Goal: Manage account settings

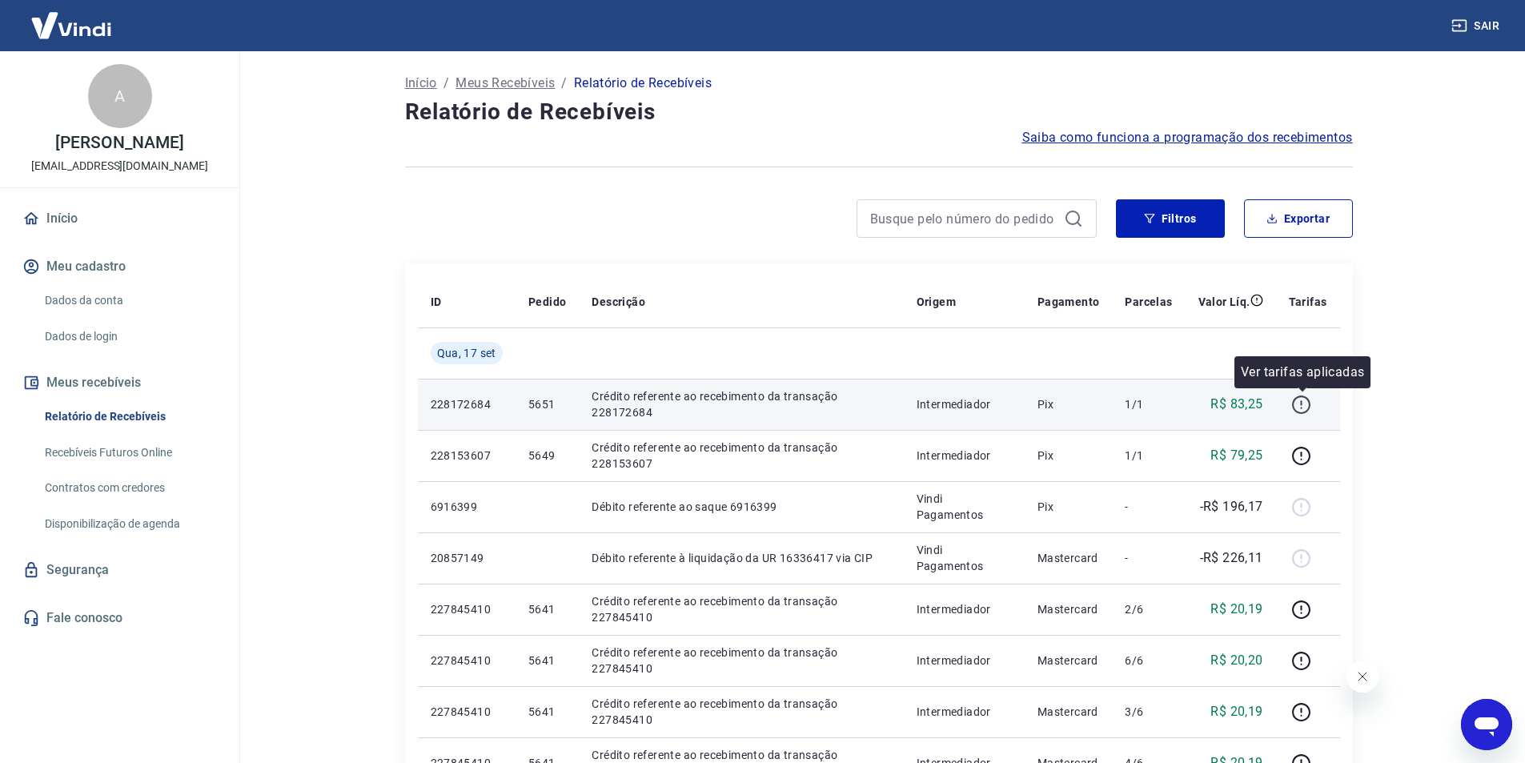
click at [1306, 405] on icon "button" at bounding box center [1302, 405] width 20 height 20
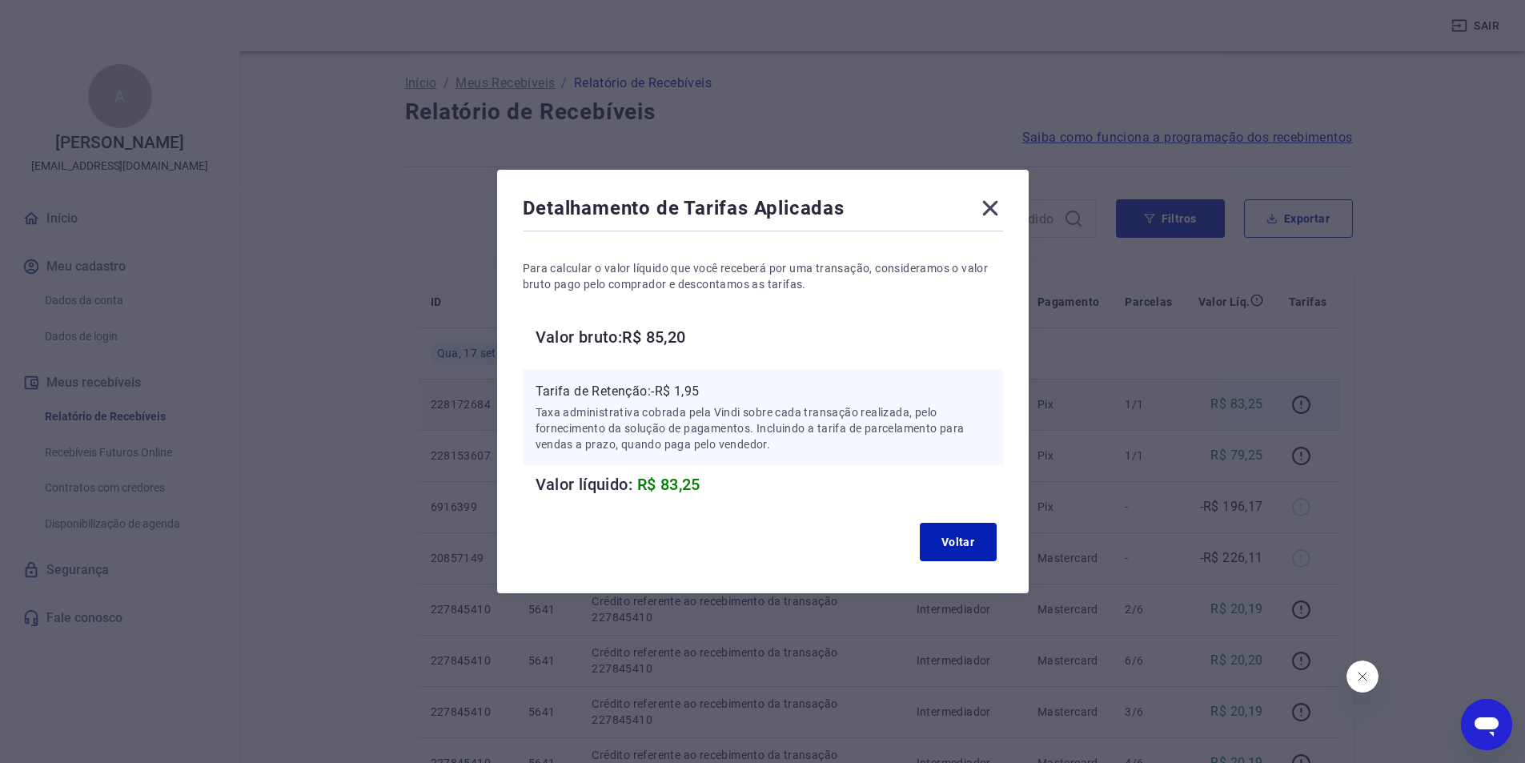
click at [998, 213] on icon at bounding box center [990, 208] width 15 height 15
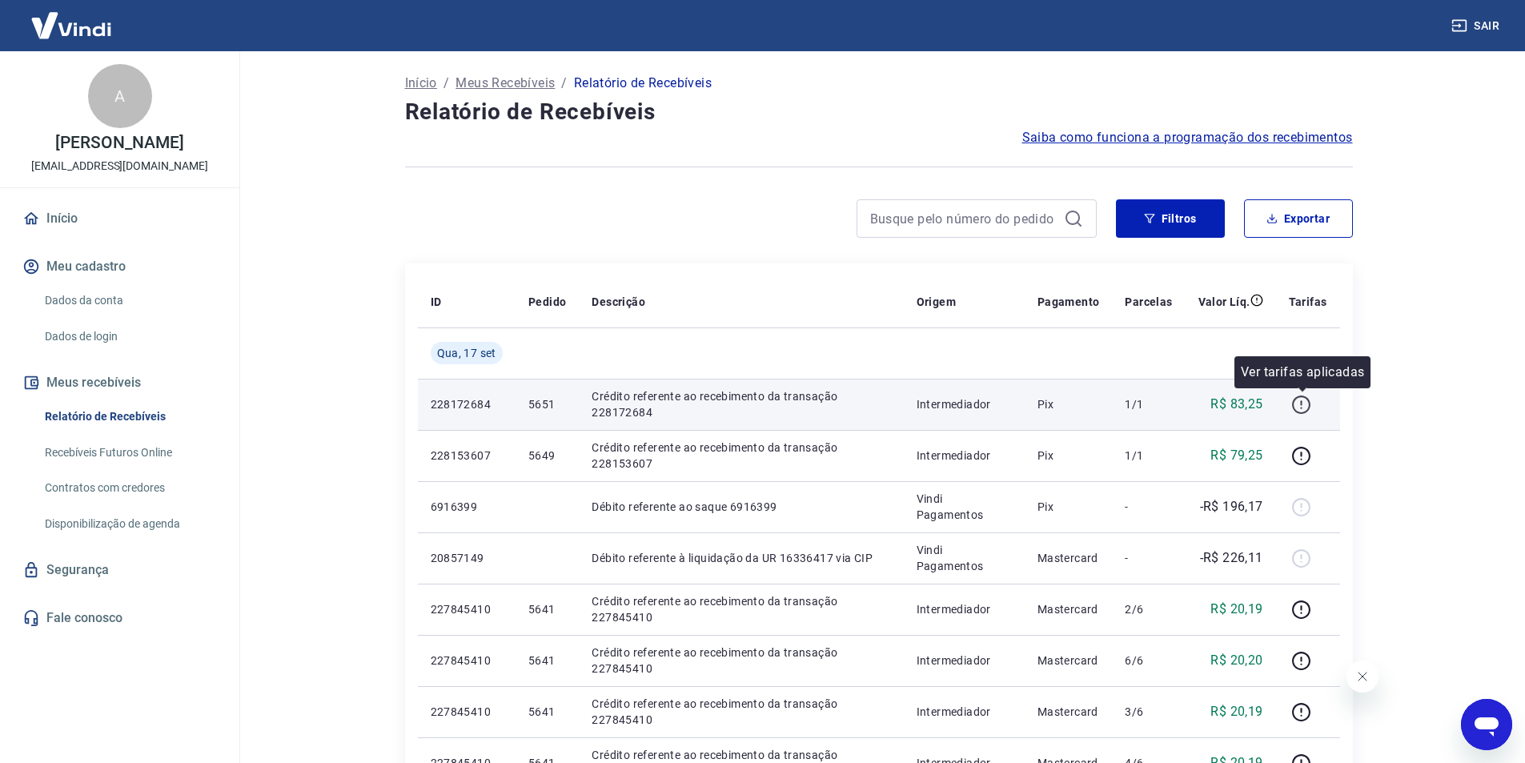
click at [1298, 407] on icon "button" at bounding box center [1302, 405] width 20 height 20
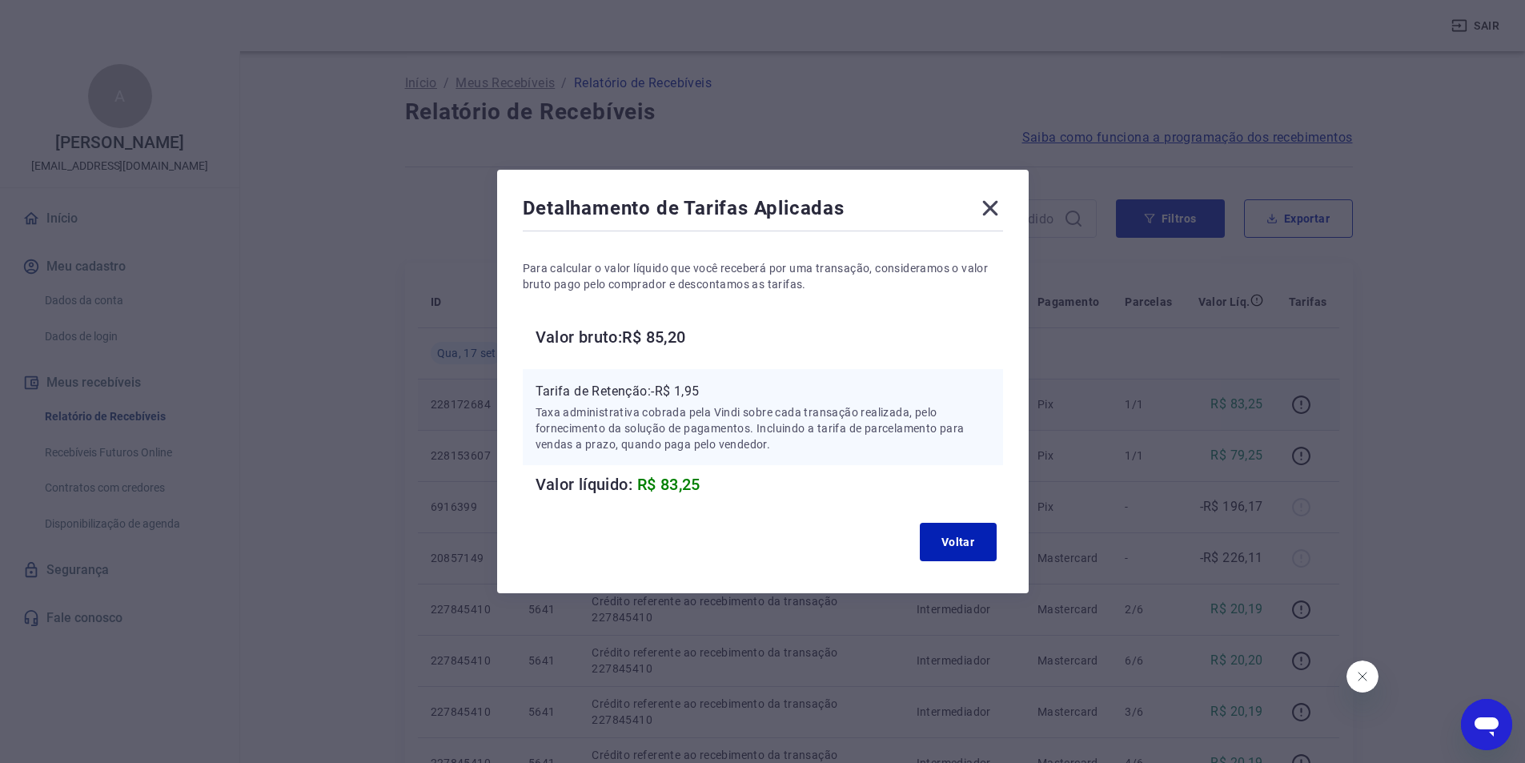
click at [1002, 211] on icon at bounding box center [991, 208] width 26 height 26
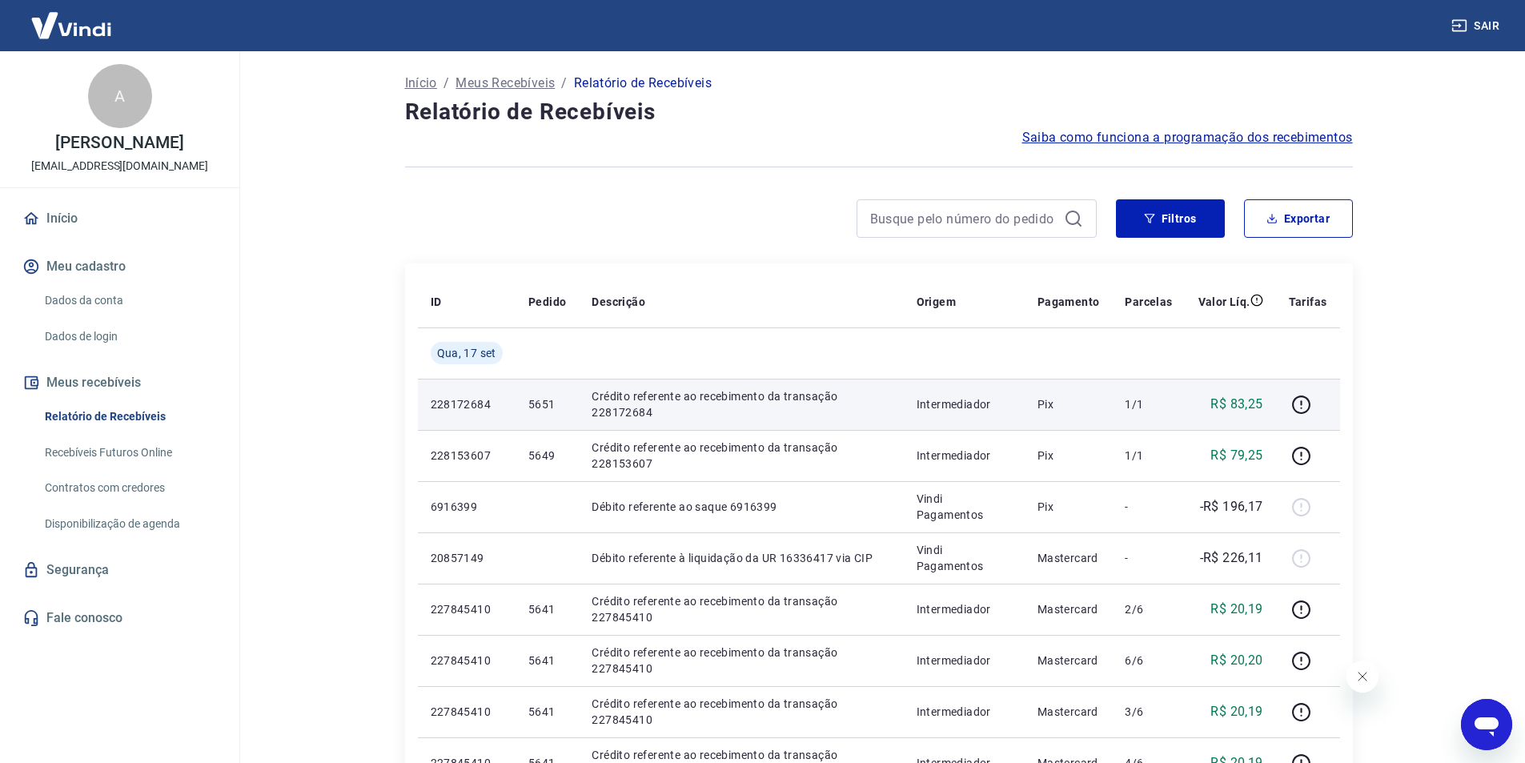
click at [1363, 681] on icon "Fechar mensagem da empresa" at bounding box center [1362, 676] width 13 height 13
click at [113, 448] on link "Recebíveis Futuros Online" at bounding box center [129, 452] width 182 height 33
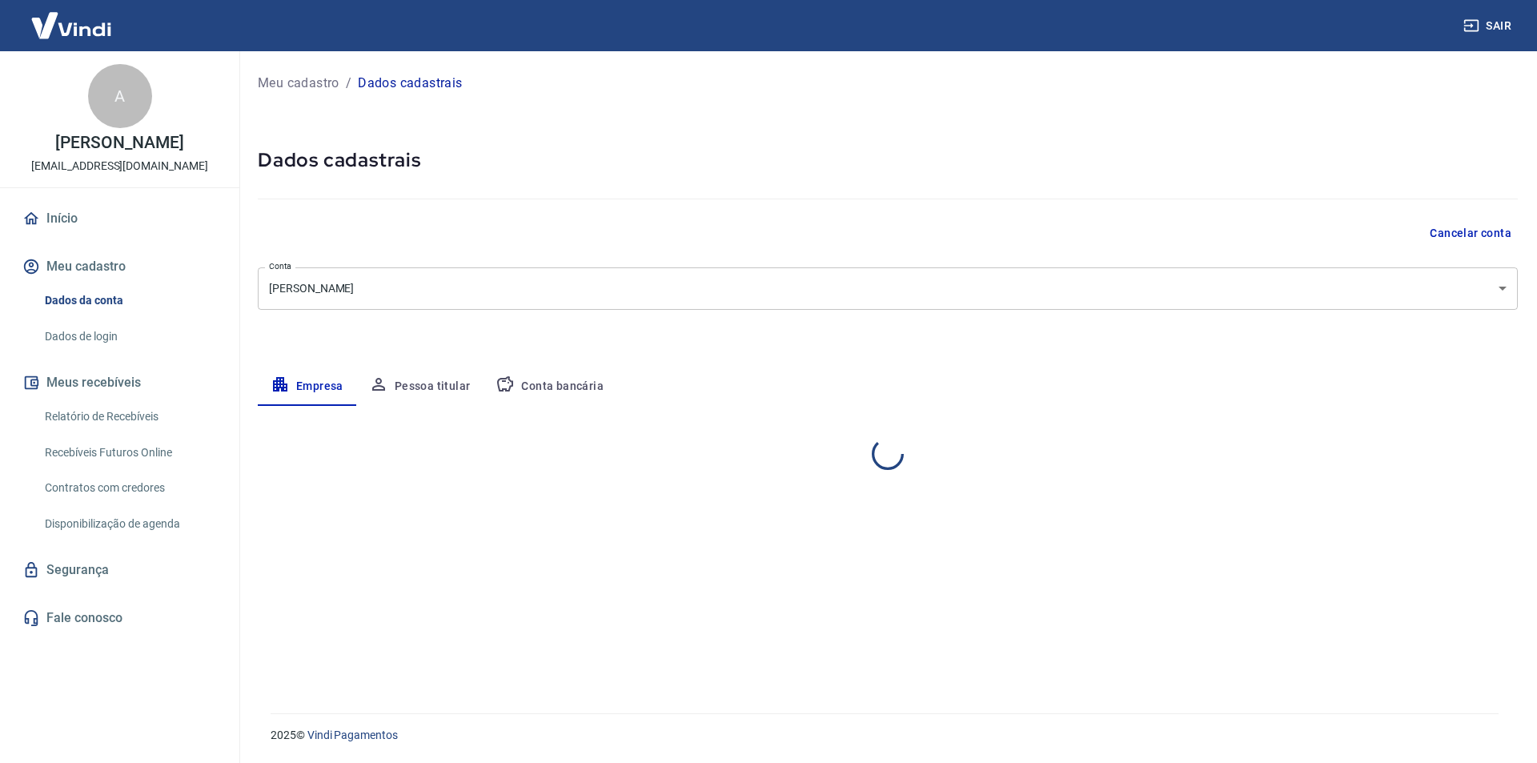
select select "RJ"
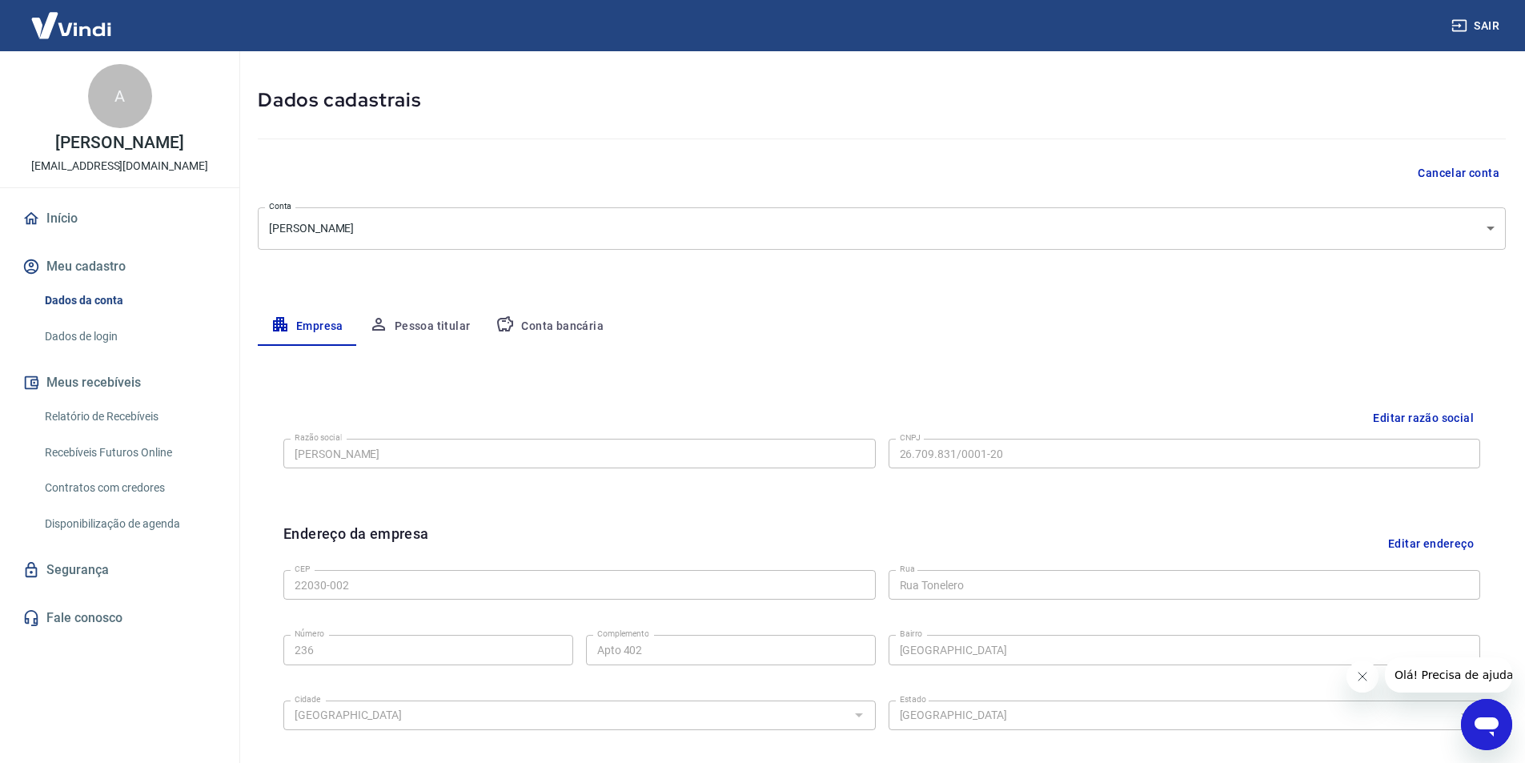
scroll to position [80, 0]
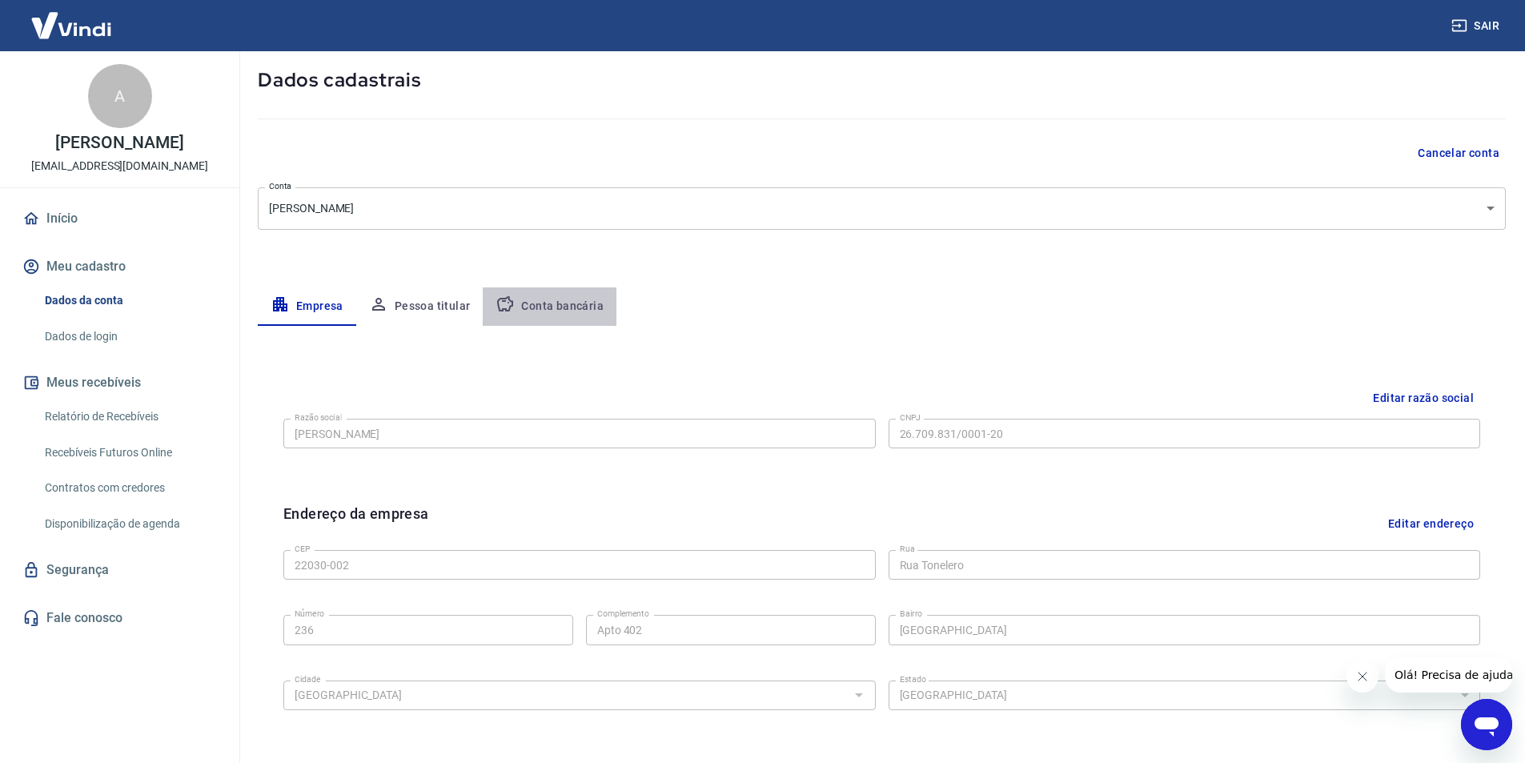
click at [563, 307] on button "Conta bancária" at bounding box center [550, 306] width 134 height 38
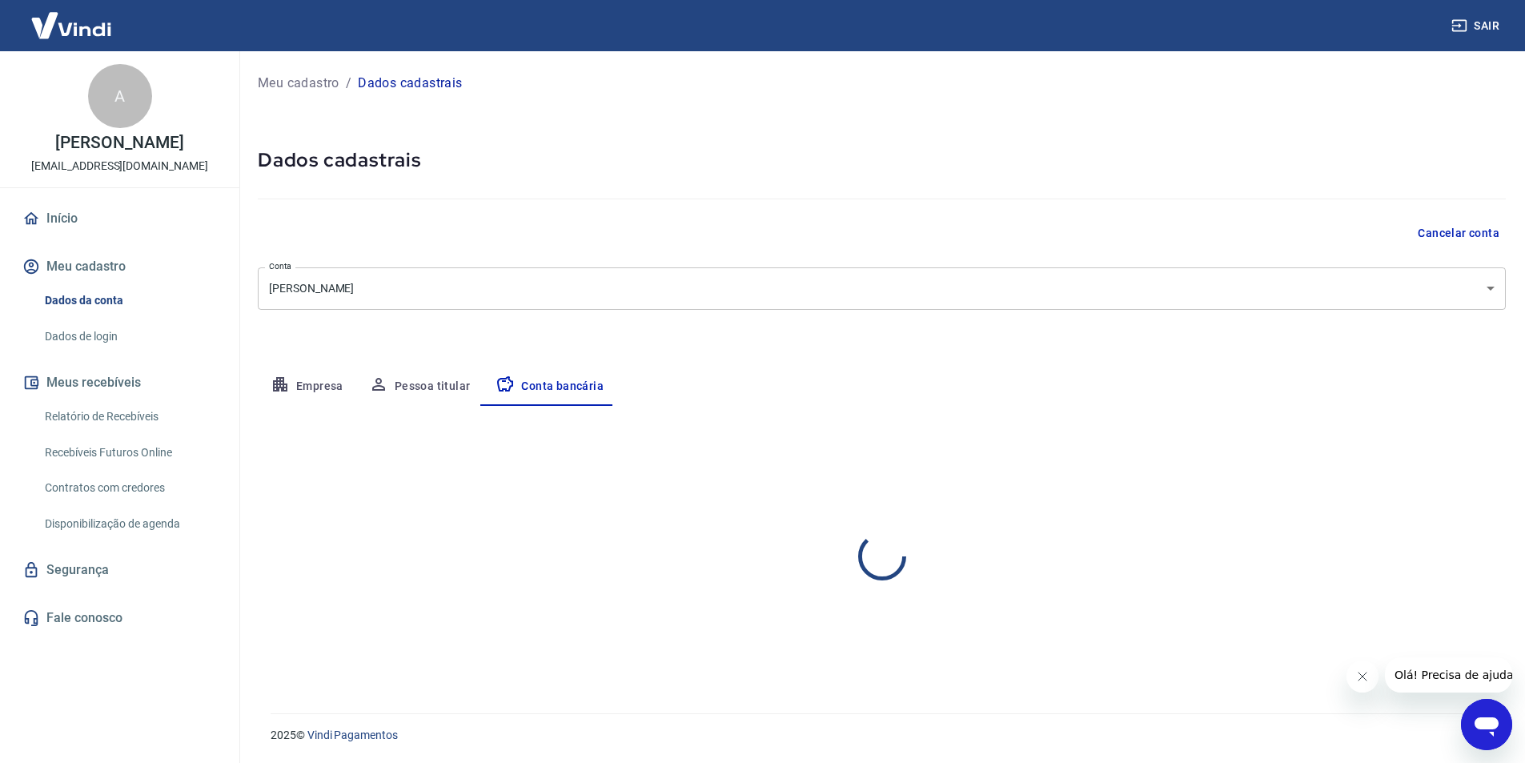
scroll to position [0, 0]
select select "1"
click at [428, 388] on button "Pessoa titular" at bounding box center [419, 387] width 127 height 38
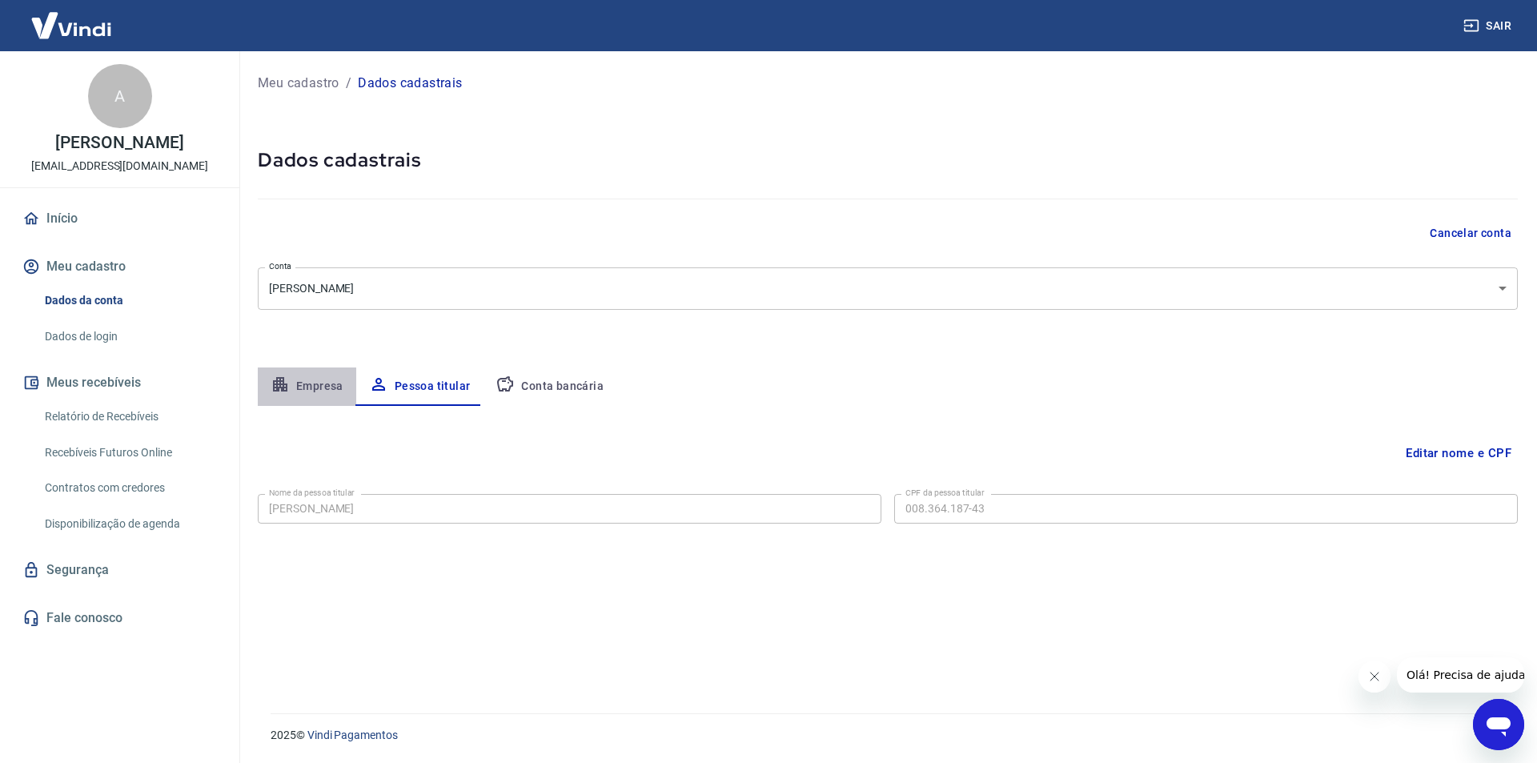
click at [315, 390] on button "Empresa" at bounding box center [307, 387] width 98 height 38
select select "RJ"
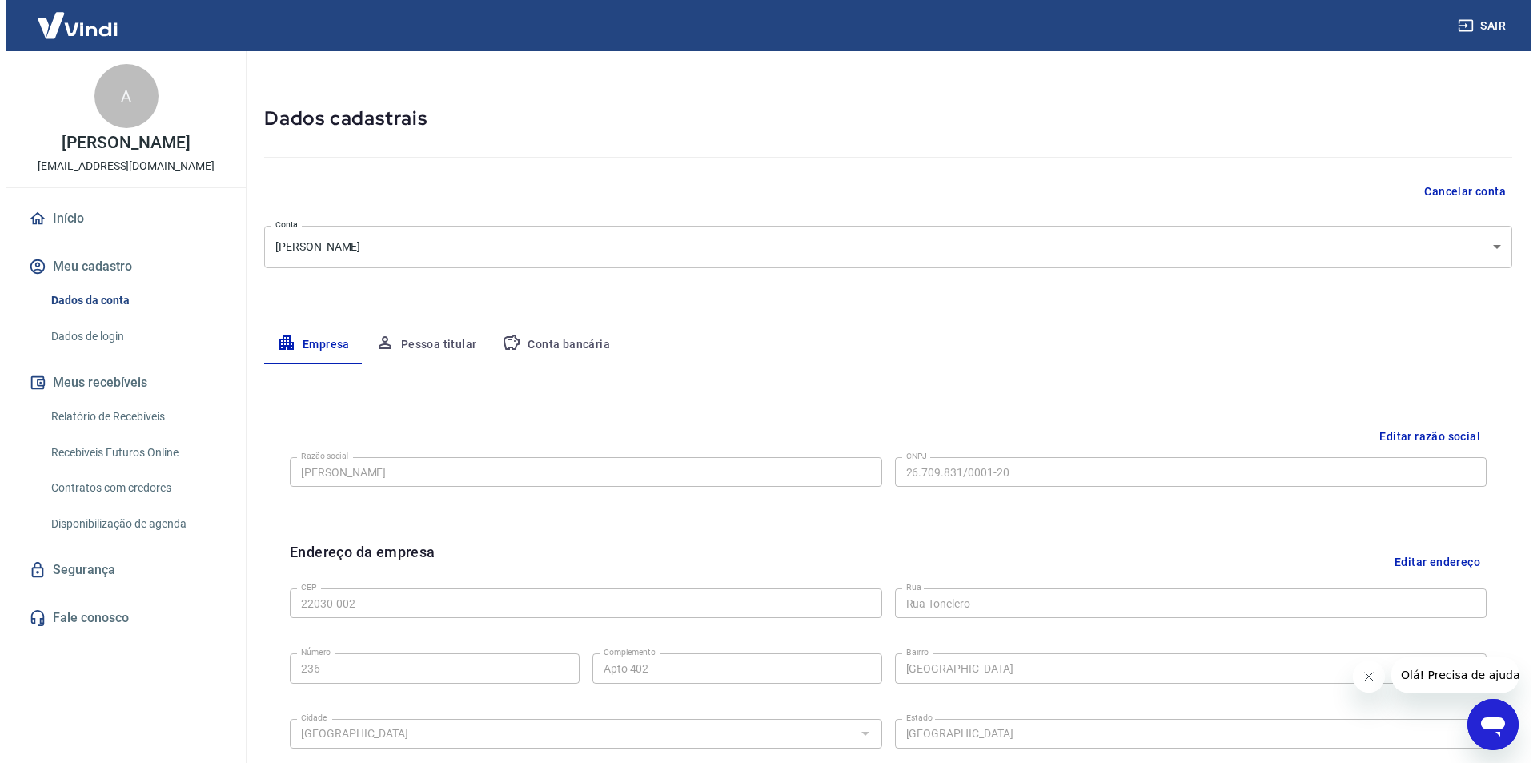
scroll to position [80, 0]
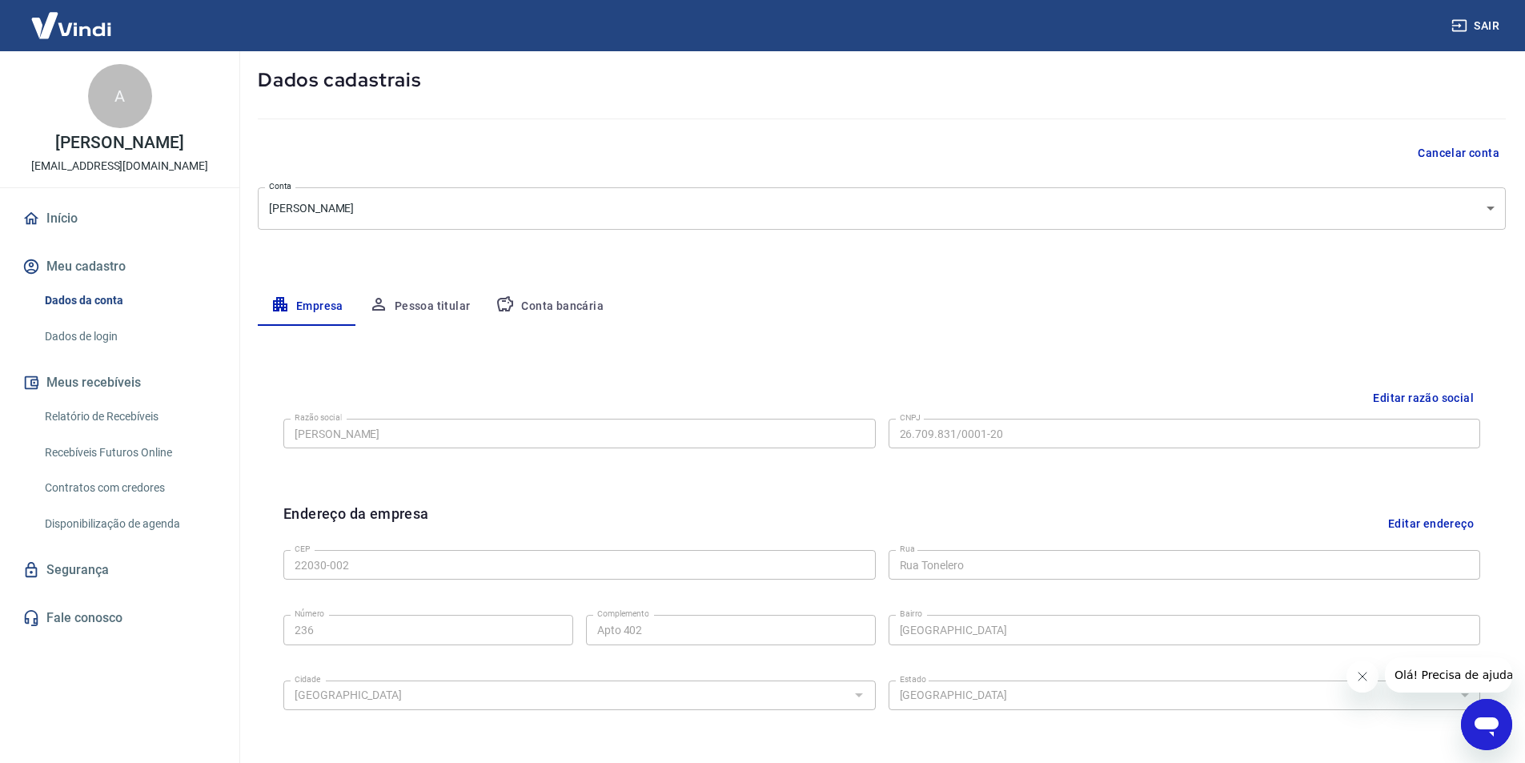
click at [76, 214] on link "Início" at bounding box center [119, 218] width 201 height 35
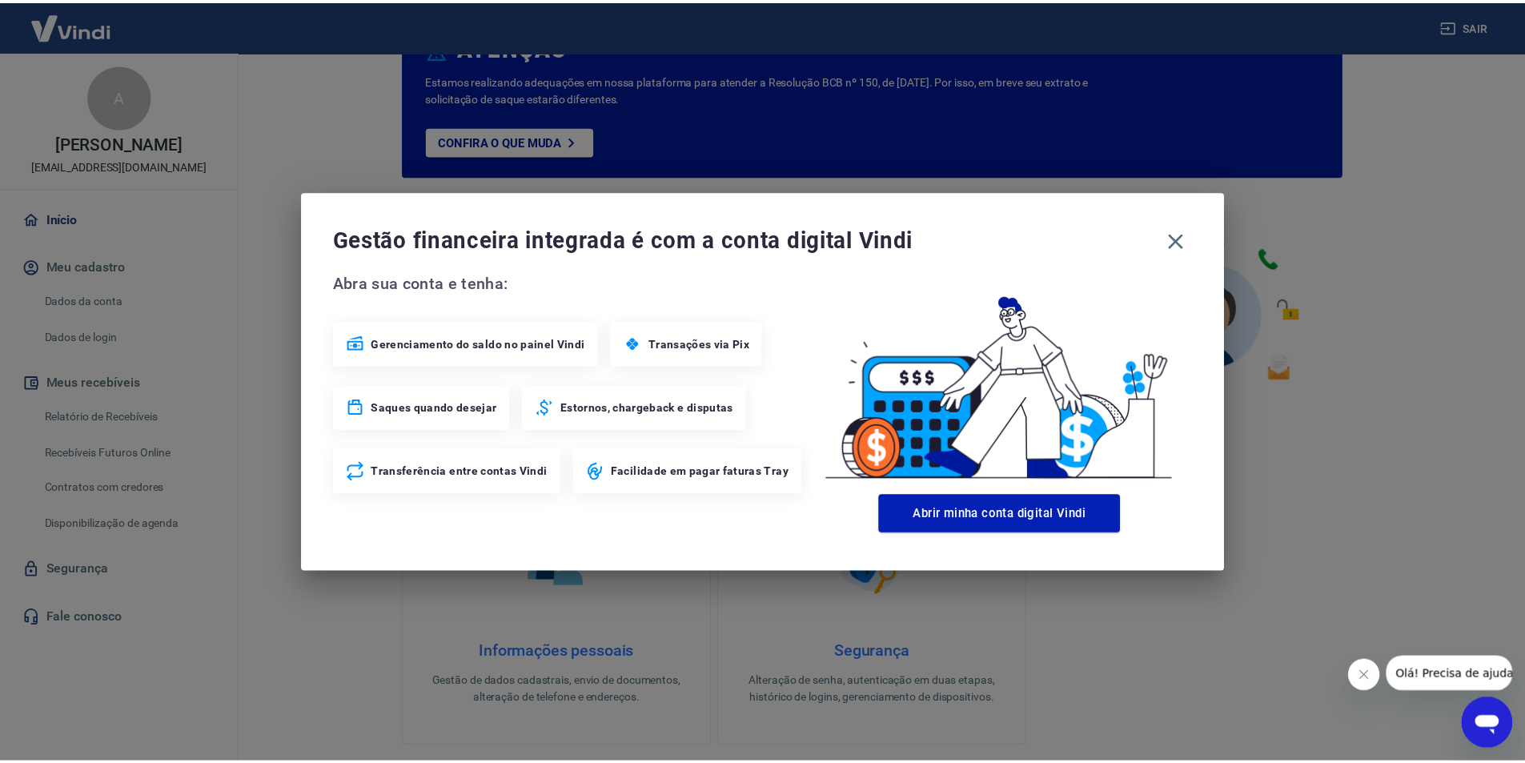
scroll to position [199, 0]
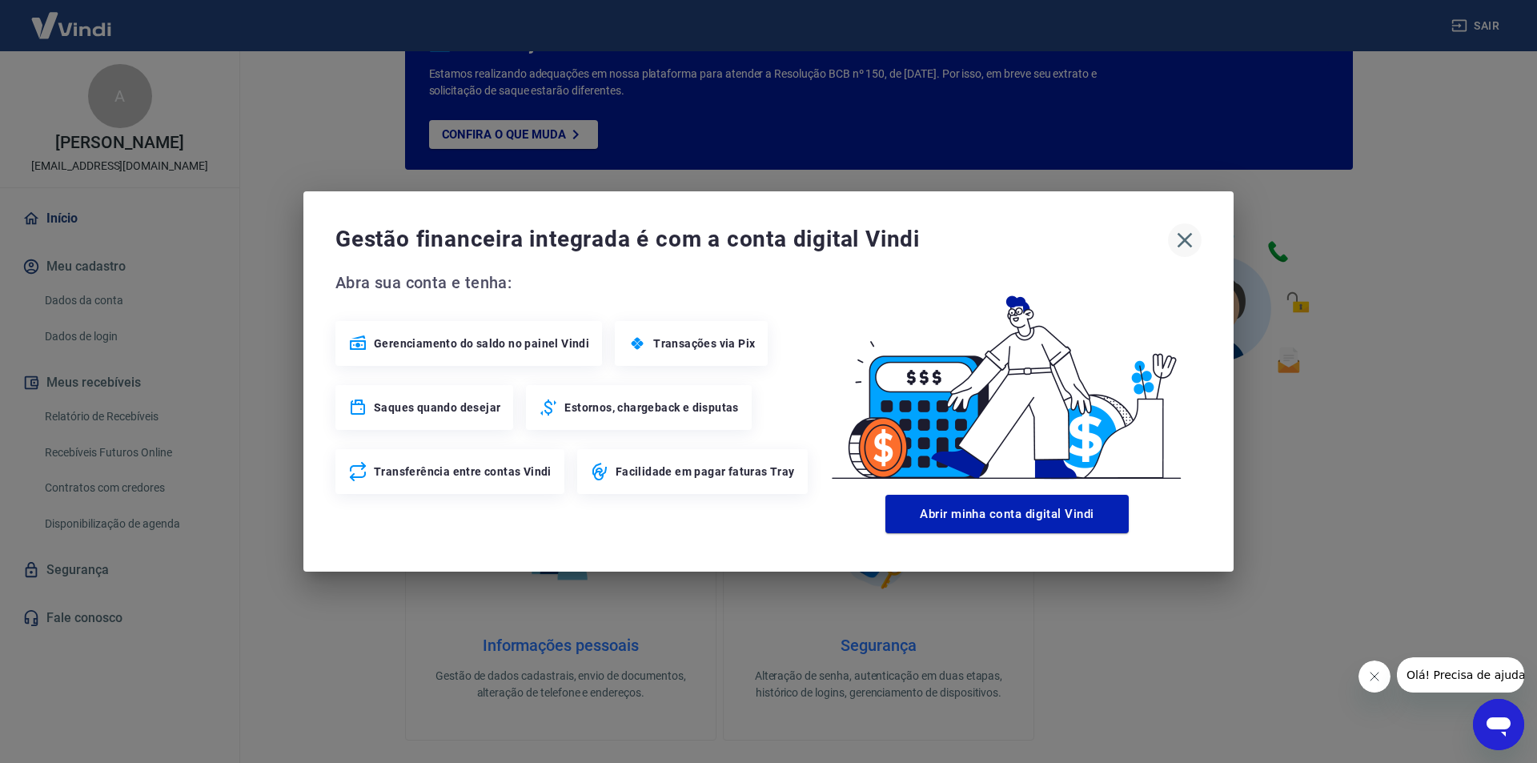
click at [1186, 239] on icon "button" at bounding box center [1185, 240] width 15 height 15
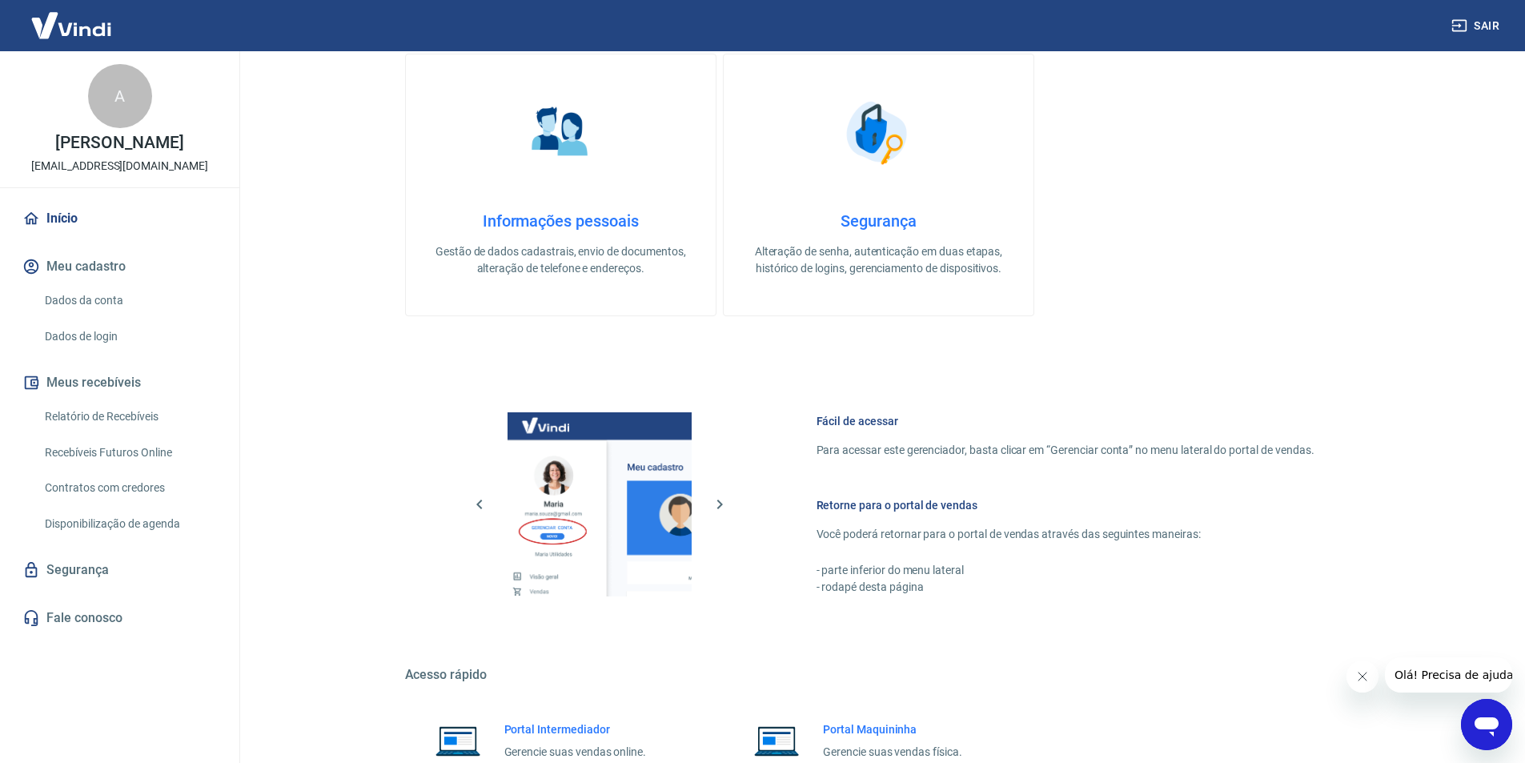
scroll to position [529, 0]
